Goal: Information Seeking & Learning: Learn about a topic

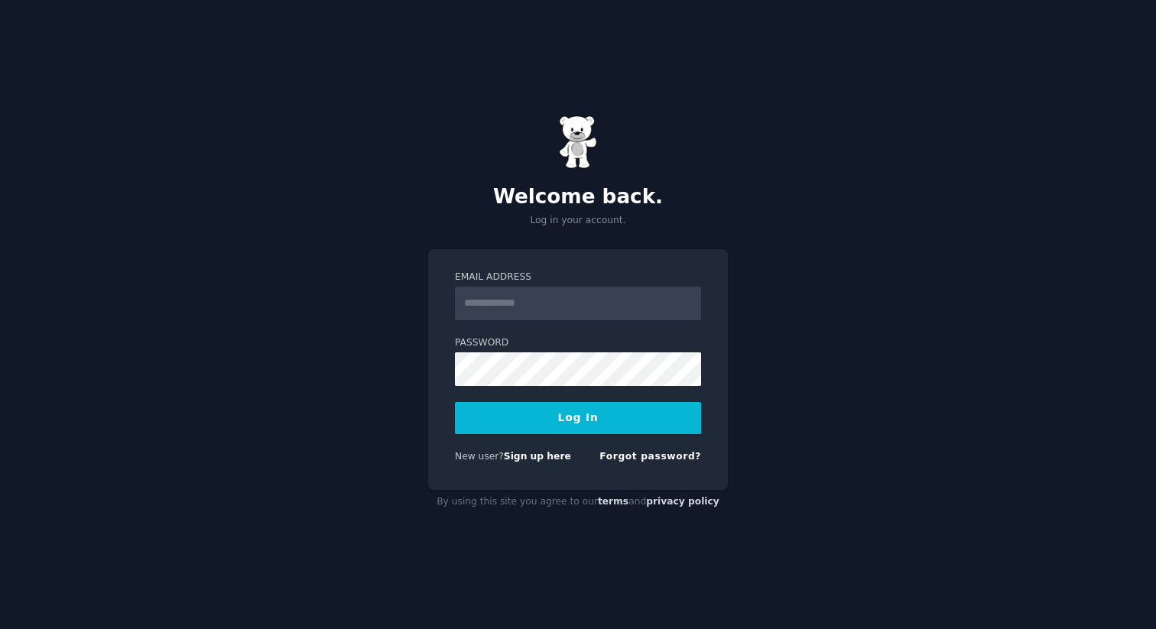
click at [537, 298] on input "Email Address" at bounding box center [578, 304] width 246 height 34
type input "**********"
click at [573, 427] on button "Log In" at bounding box center [578, 418] width 246 height 32
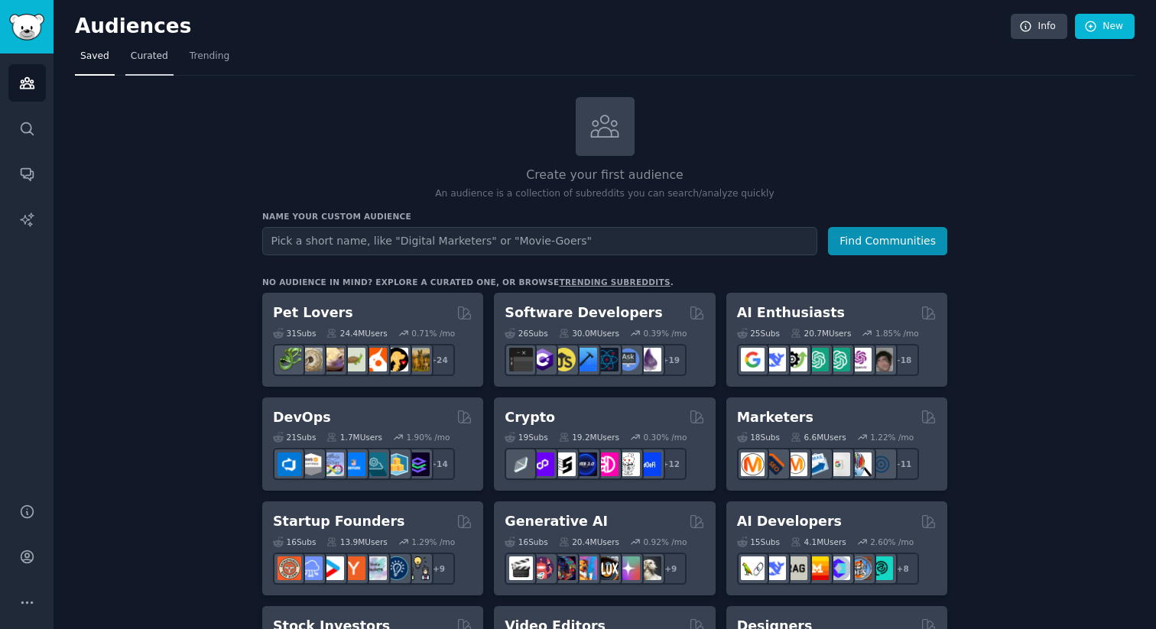
click at [161, 59] on span "Curated" at bounding box center [149, 57] width 37 height 14
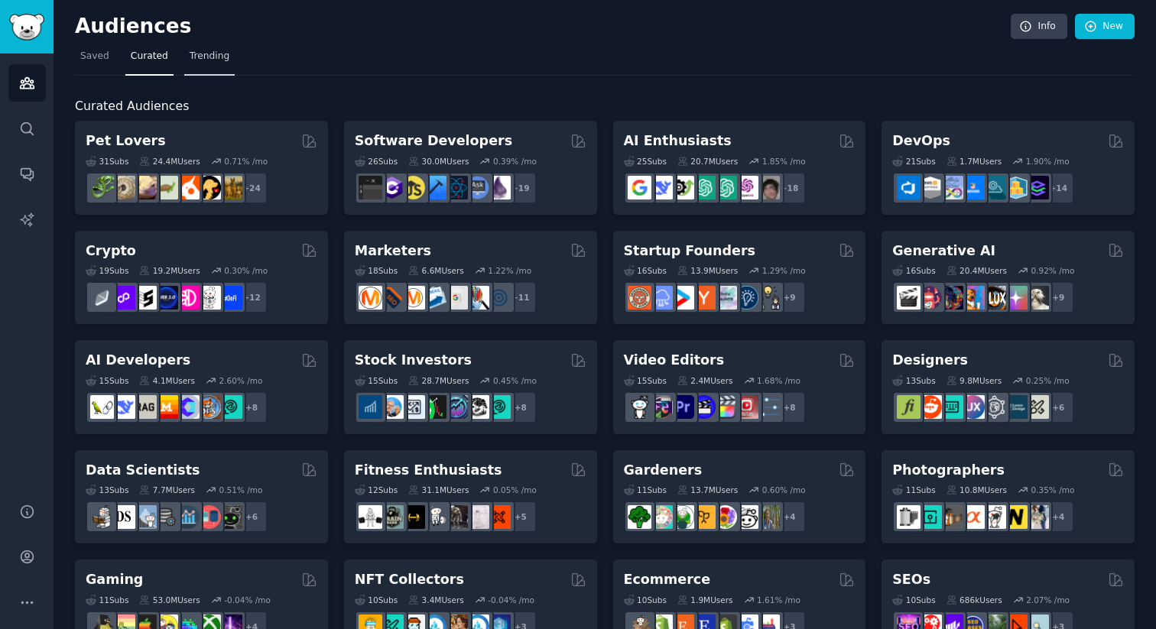
click at [202, 65] on link "Trending" at bounding box center [209, 59] width 50 height 31
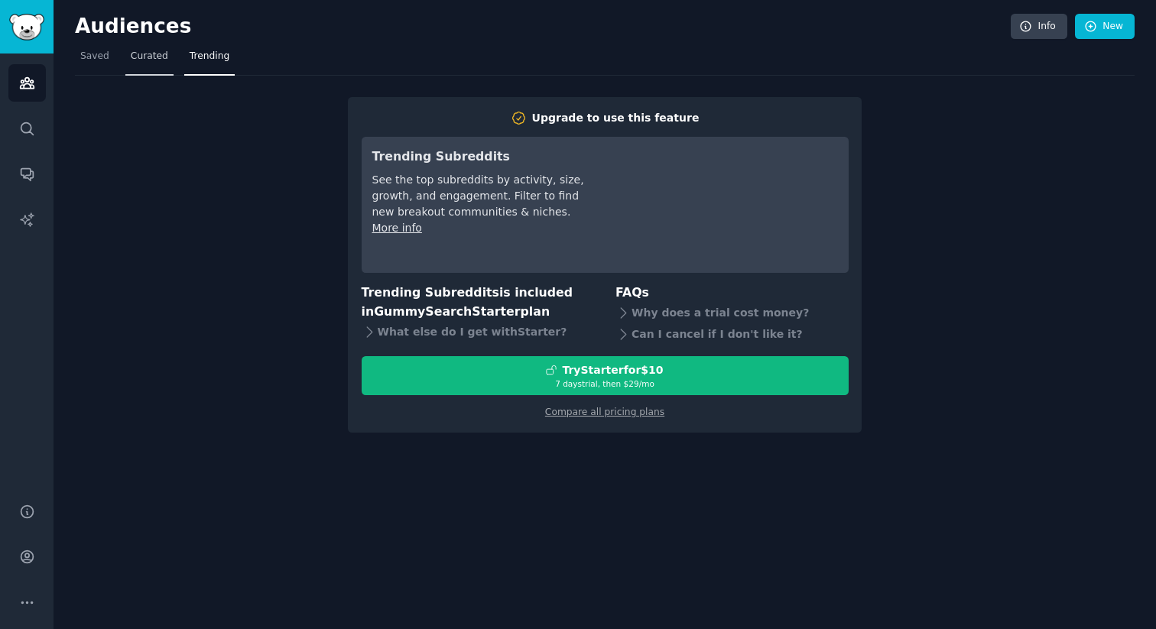
click at [165, 60] on link "Curated" at bounding box center [149, 59] width 48 height 31
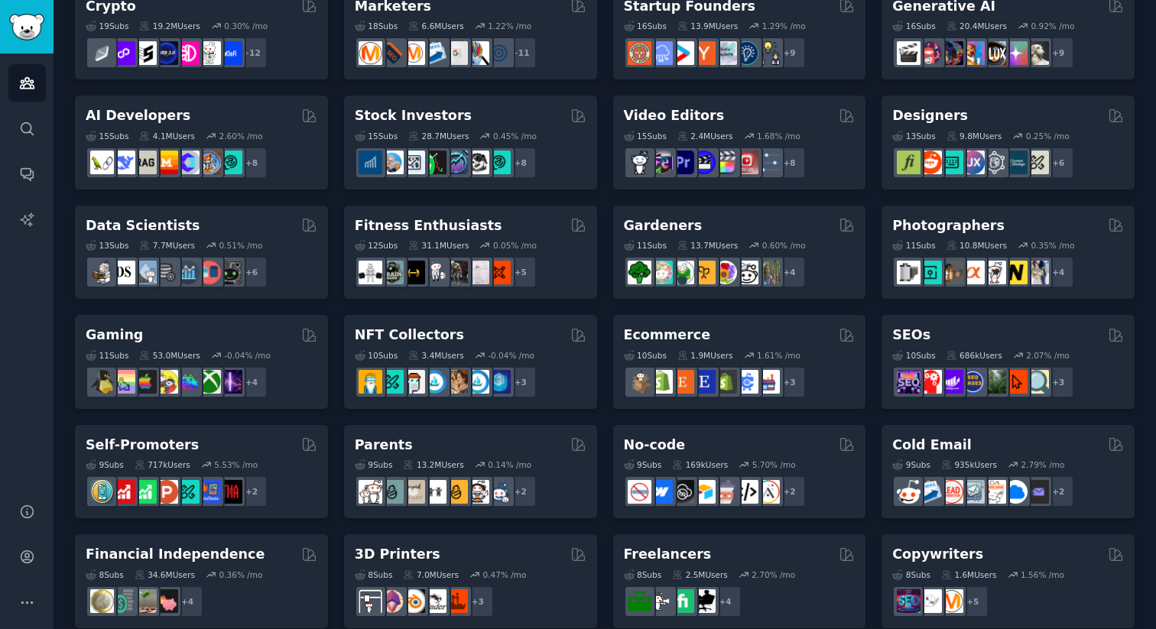
scroll to position [255, 0]
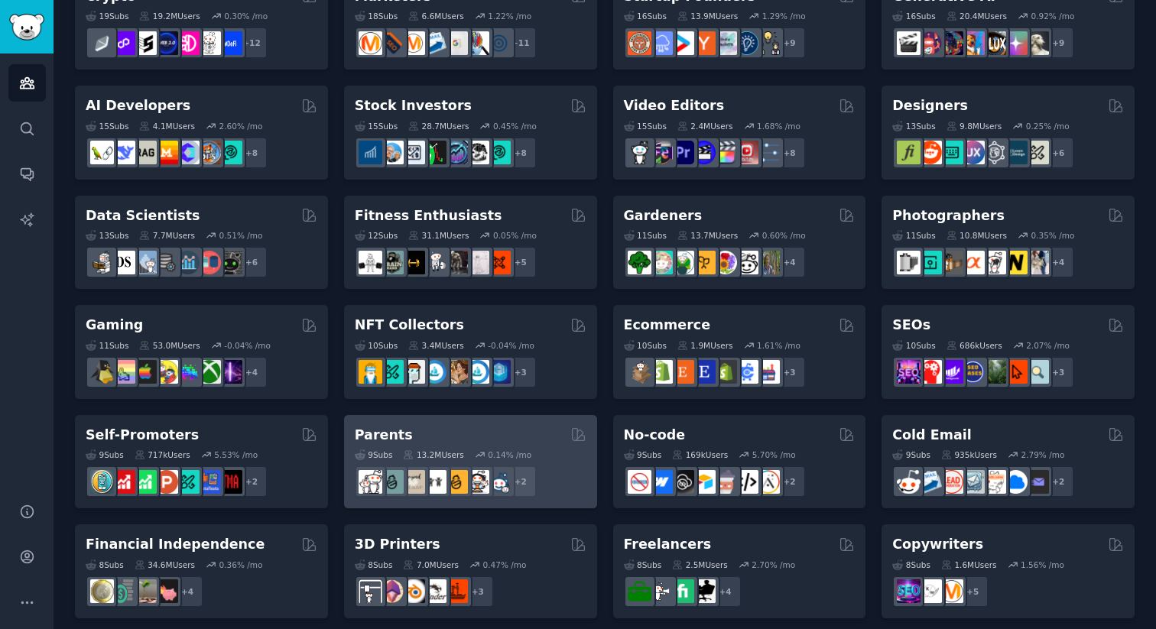
click at [463, 435] on div "Parents" at bounding box center [471, 435] width 232 height 19
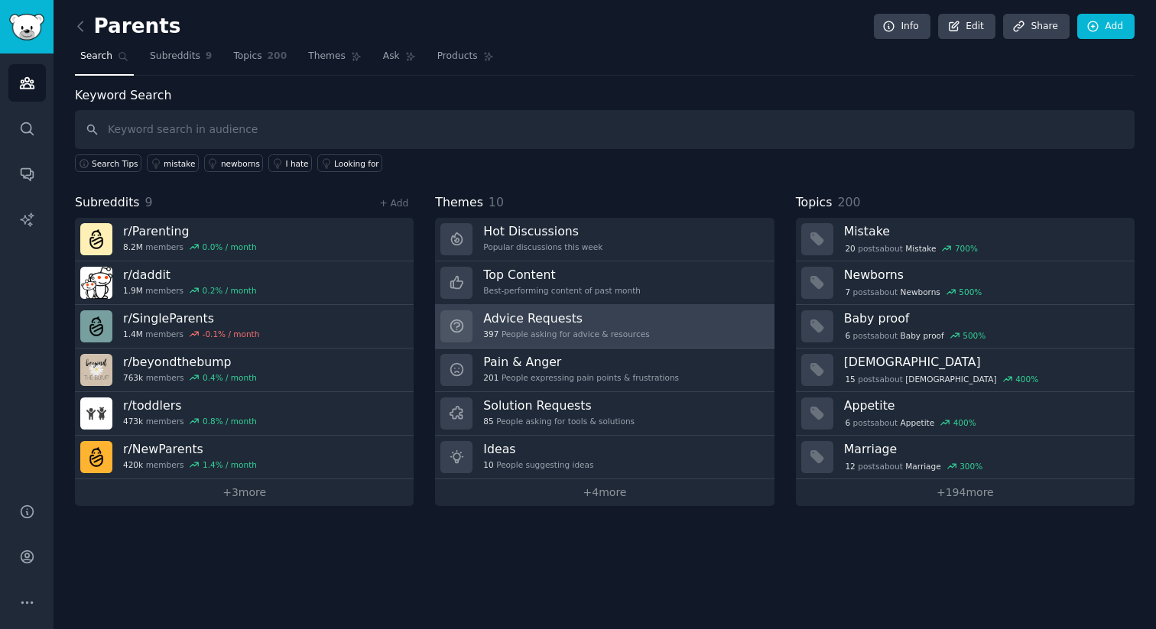
click at [590, 312] on h3 "Advice Requests" at bounding box center [566, 319] width 166 height 16
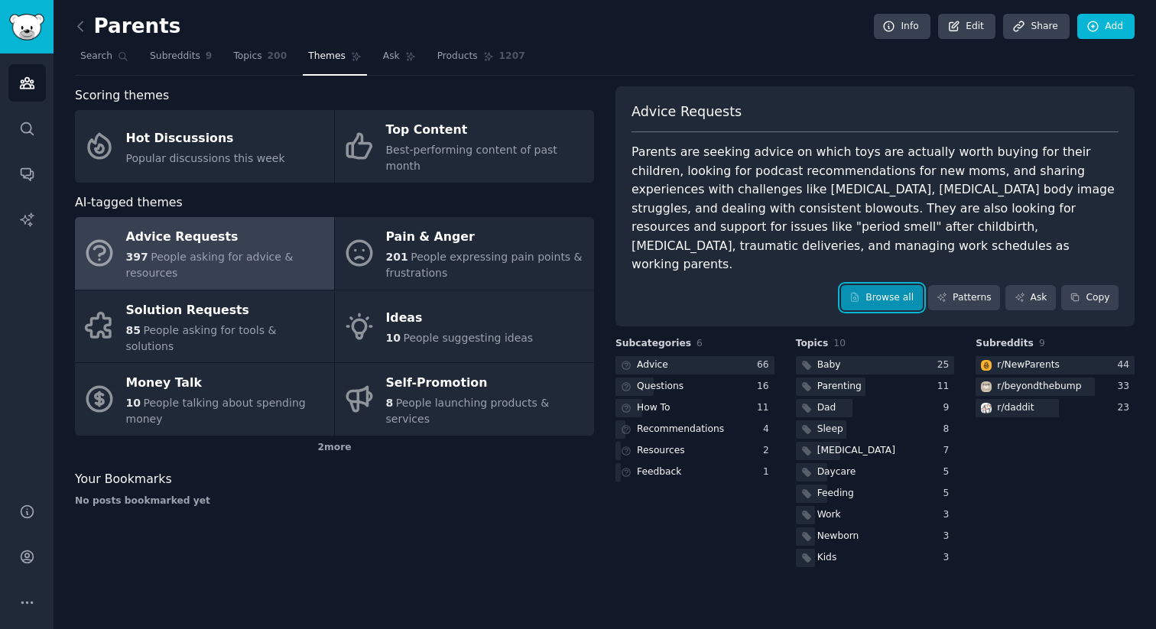
click at [857, 285] on link "Browse all" at bounding box center [882, 298] width 82 height 26
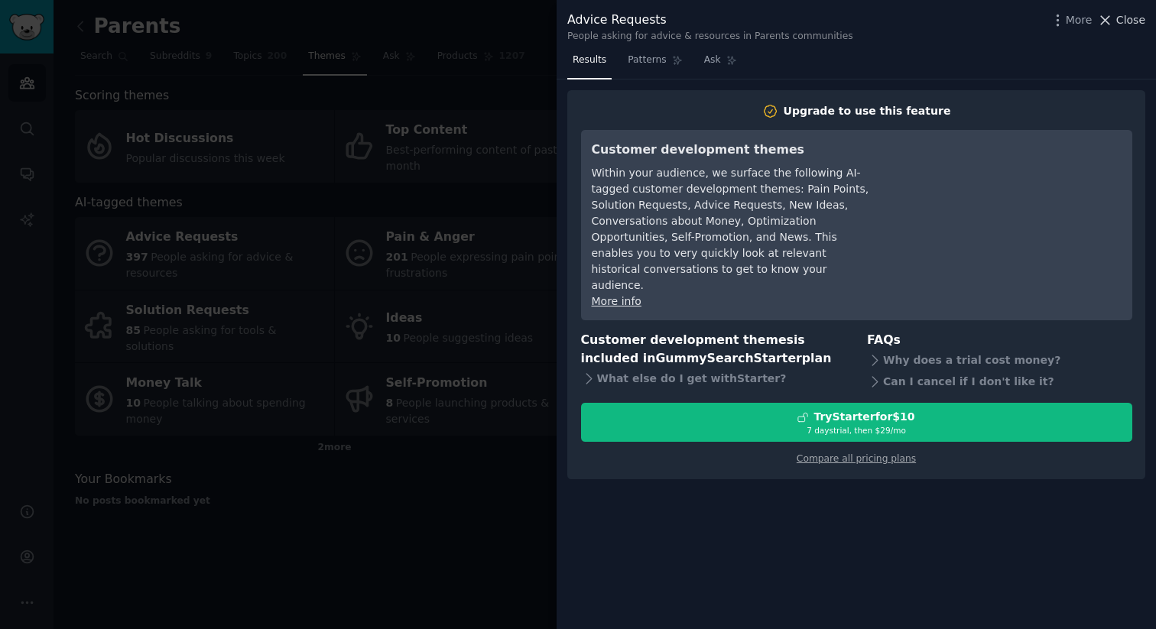
click at [1119, 21] on span "Close" at bounding box center [1131, 20] width 29 height 16
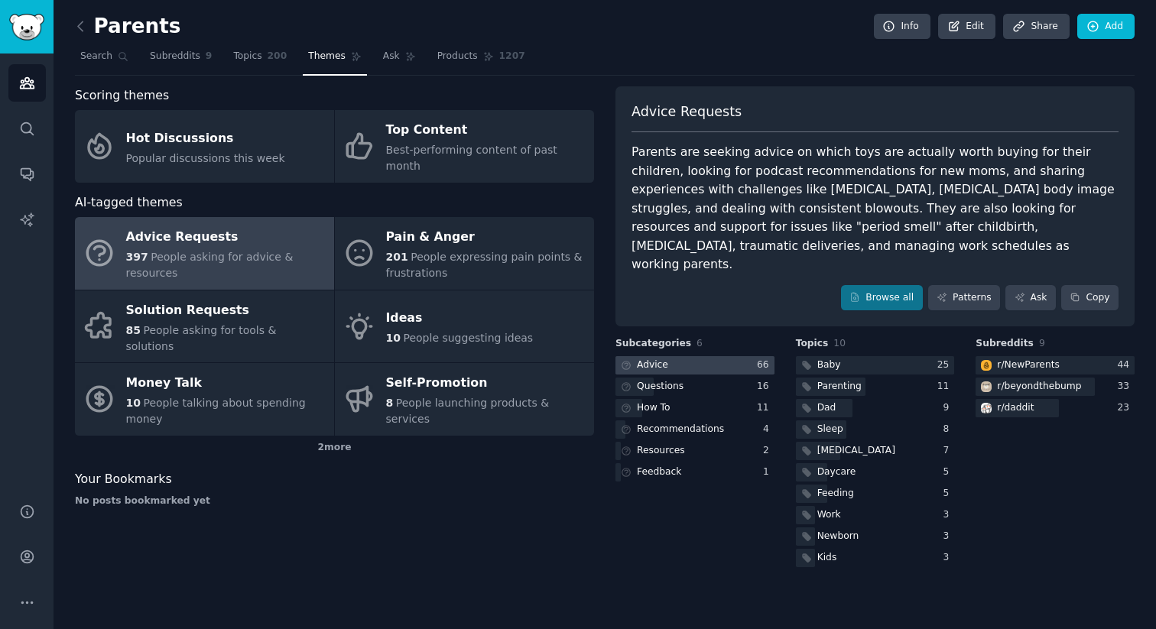
click at [626, 360] on icon at bounding box center [626, 365] width 11 height 11
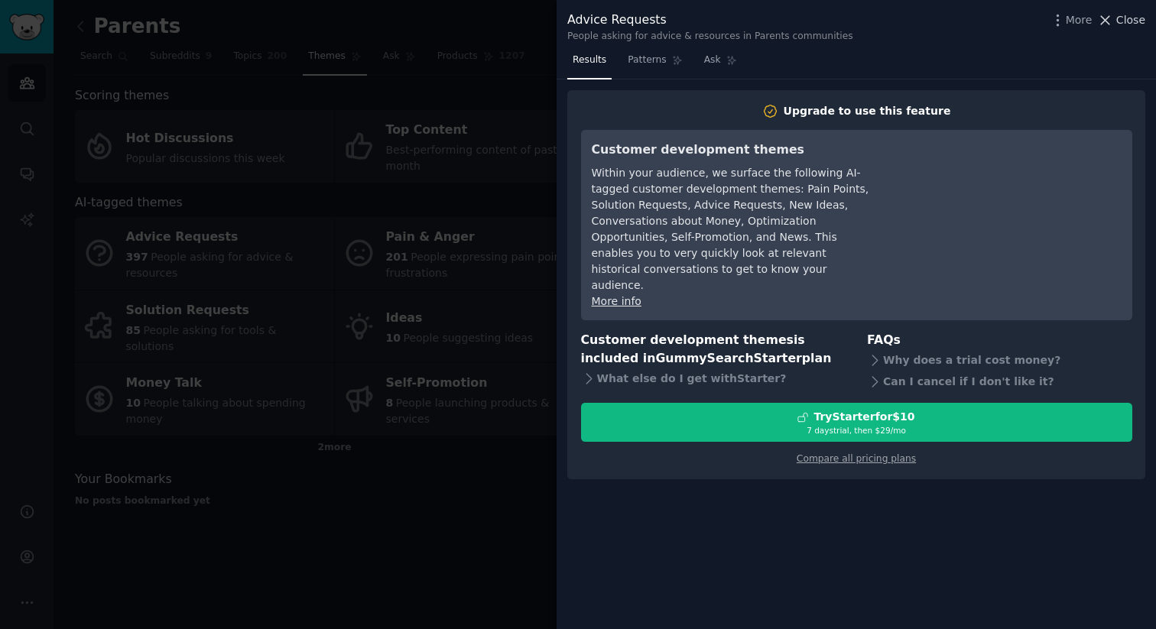
click at [1128, 15] on span "Close" at bounding box center [1131, 20] width 29 height 16
